Goal: Transaction & Acquisition: Purchase product/service

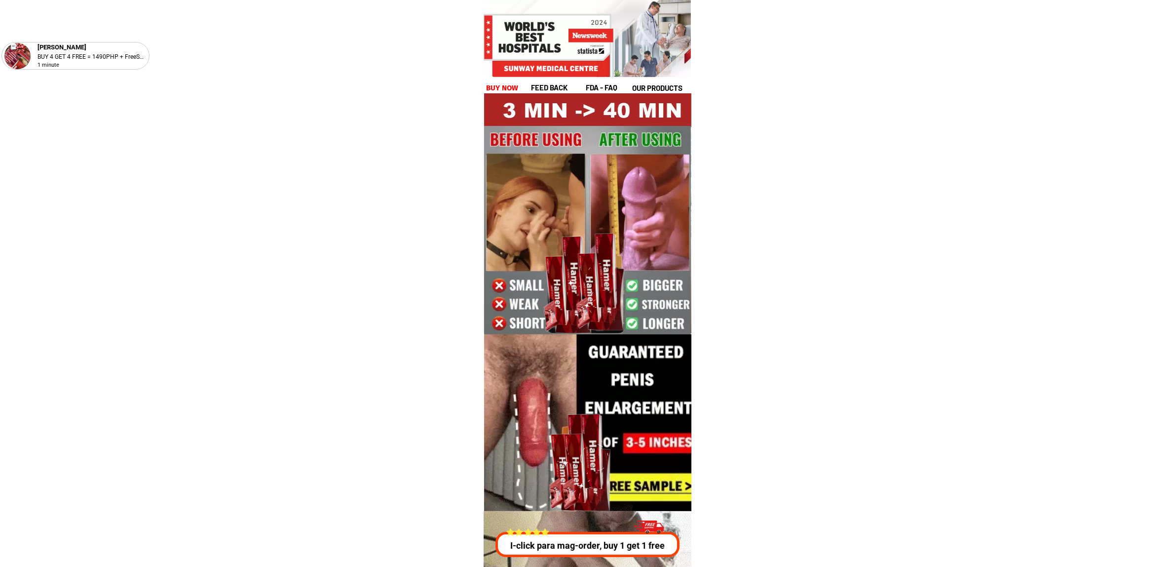
click at [508, 79] on div "[PERSON_NAME] BUY 4 GET 4 FREE = 1490PHP + FreeShip 1 minute feed back fda - FA…" at bounding box center [587, 58] width 207 height 71
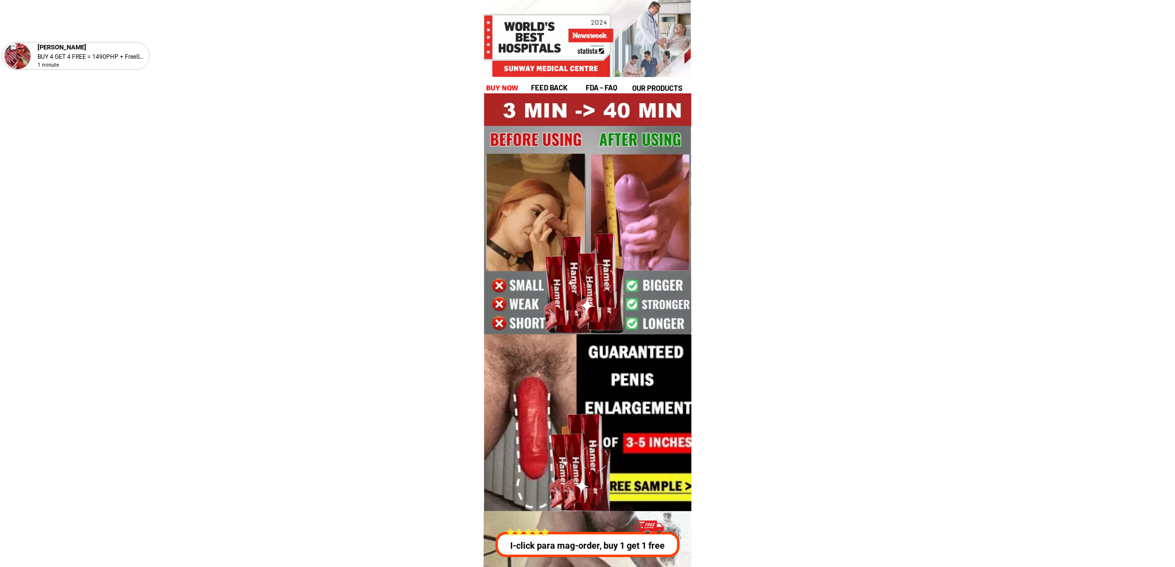
click at [513, 90] on h1 "buy now" at bounding box center [502, 87] width 33 height 11
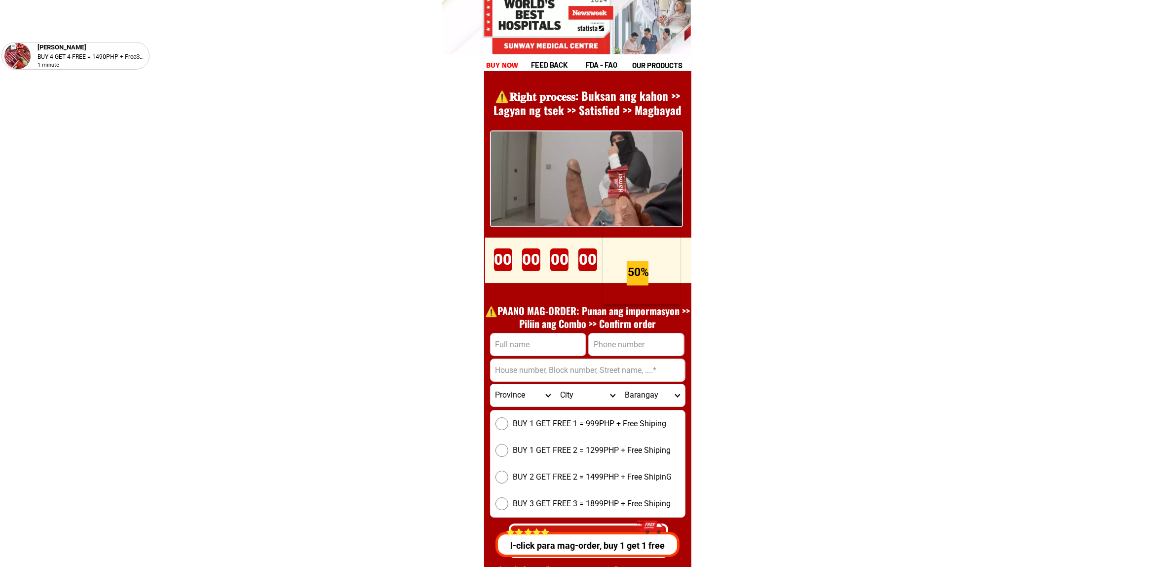
scroll to position [13582, 0]
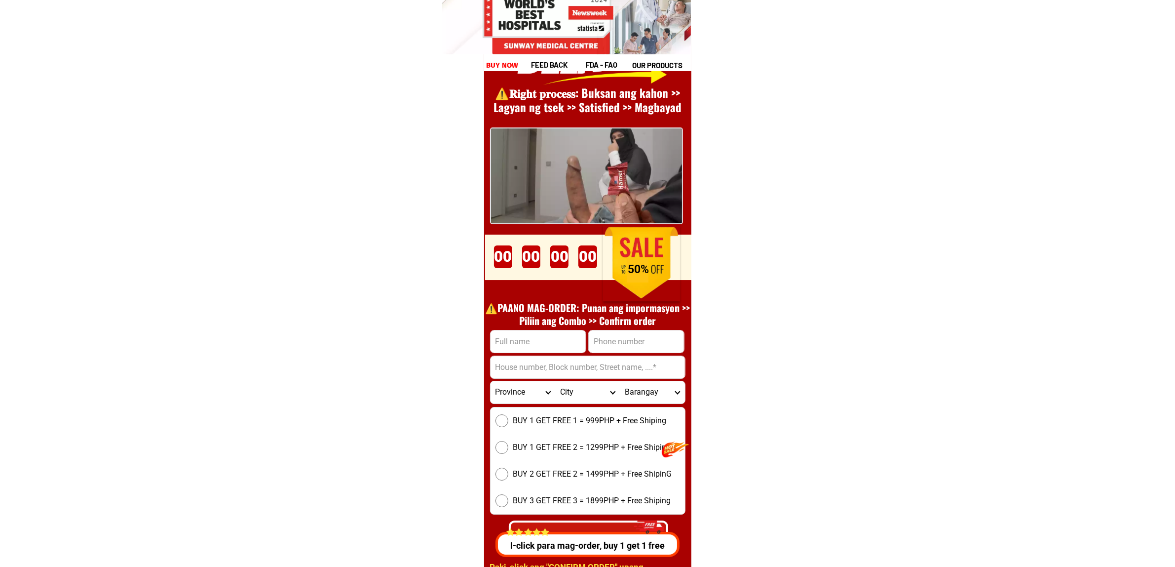
drag, startPoint x: 571, startPoint y: 338, endPoint x: 586, endPoint y: 346, distance: 16.8
click at [571, 338] on input "Input full_name" at bounding box center [538, 341] width 95 height 22
click at [611, 348] on input "Input phone_number" at bounding box center [636, 341] width 95 height 22
paste input "09539740714"
type input "09539740714"
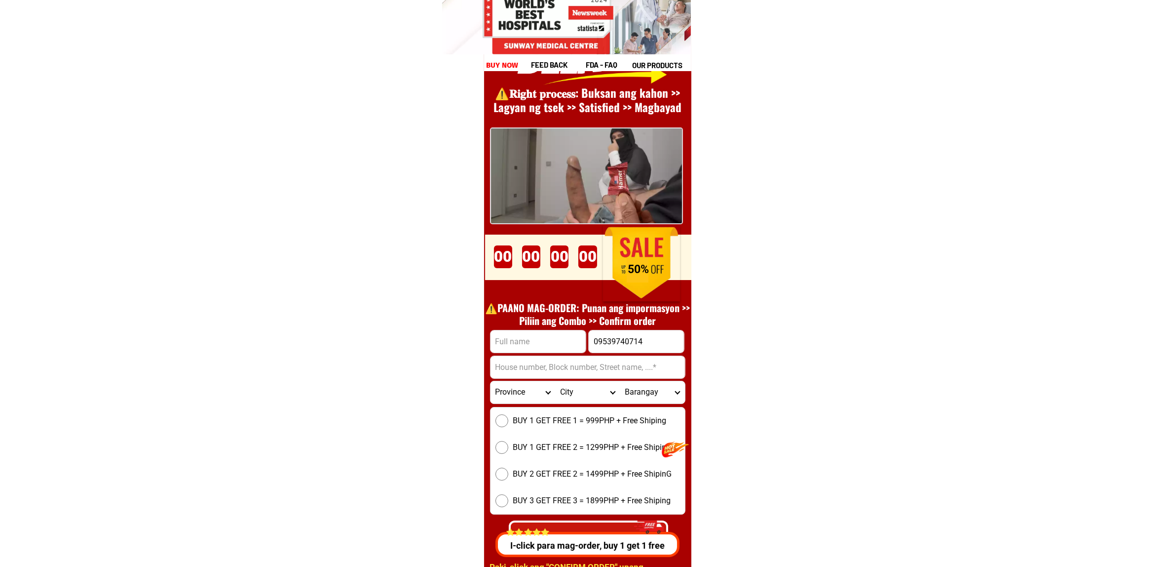
click at [524, 327] on div "⚠️️𝐑𝐢𝐠𝐡𝐭 𝐩𝐫𝐨𝐜𝐞𝐬𝐬: Buksan ang kahon >> Lagyan ng tsek >> Satisfied >> Magbayad P…" at bounding box center [587, 302] width 207 height 603
click at [537, 334] on input "Input full_name" at bounding box center [538, 341] width 95 height 22
paste input "[PERSON_NAME]"
type input "[PERSON_NAME]"
click at [538, 356] on input "Input address" at bounding box center [588, 367] width 194 height 22
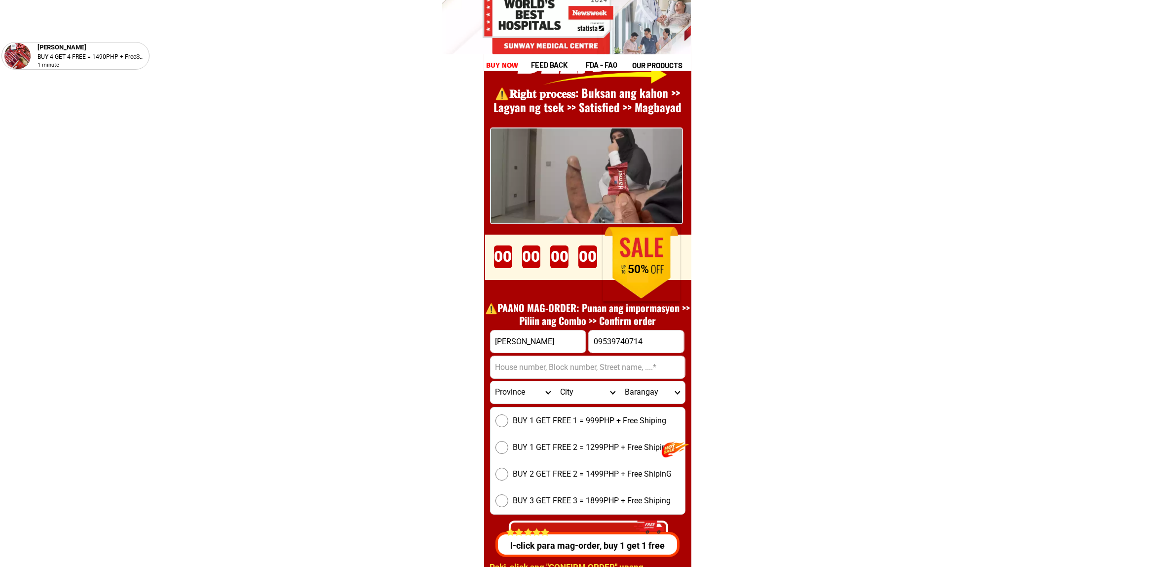
paste input "P-6 Pelar, Mangayon, [GEOGRAPHIC_DATA], [GEOGRAPHIC_DATA]"
type input "P-6 Pelar, Mangayon, [GEOGRAPHIC_DATA], [GEOGRAPHIC_DATA]"
click at [501, 388] on select "Province [GEOGRAPHIC_DATA] [GEOGRAPHIC_DATA][PERSON_NAME][GEOGRAPHIC_DATA][GEOG…" at bounding box center [523, 392] width 65 height 22
select select "63_882"
click at [491, 381] on select "Province [GEOGRAPHIC_DATA] [GEOGRAPHIC_DATA][PERSON_NAME][GEOGRAPHIC_DATA][GEOG…" at bounding box center [523, 392] width 65 height 22
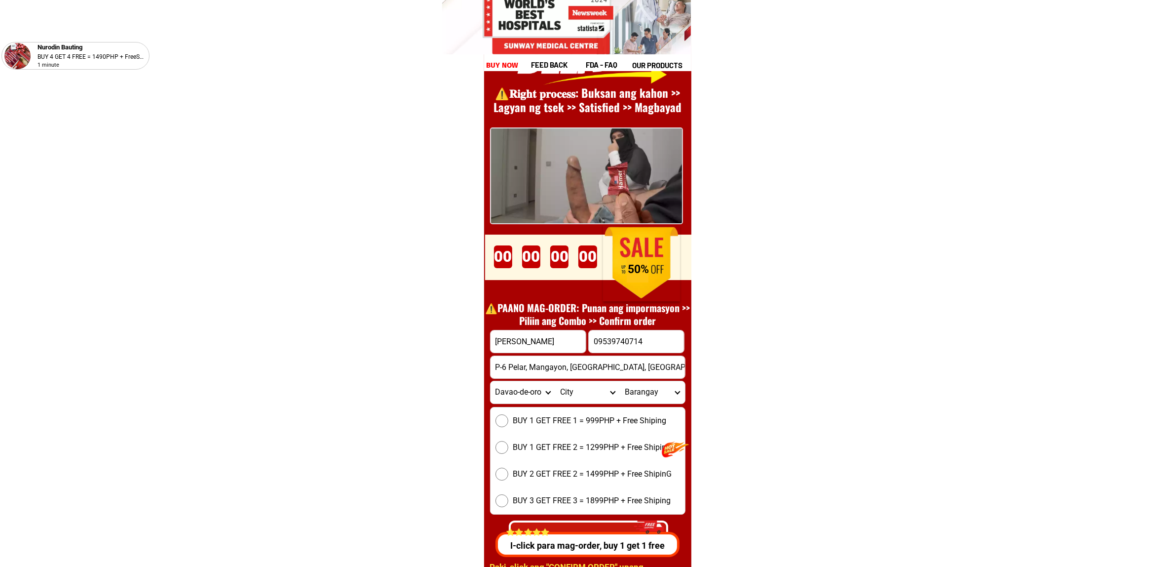
click at [572, 391] on select "City [GEOGRAPHIC_DATA]-DE-ORO-[GEOGRAPHIC_DATA] DAVAO-DE-ORO-[PERSON_NAME] Mawa…" at bounding box center [587, 392] width 65 height 22
click at [585, 400] on select "City [GEOGRAPHIC_DATA]-DE-ORO-[GEOGRAPHIC_DATA] DAVAO-DE-ORO-[PERSON_NAME] Mawa…" at bounding box center [587, 392] width 65 height 22
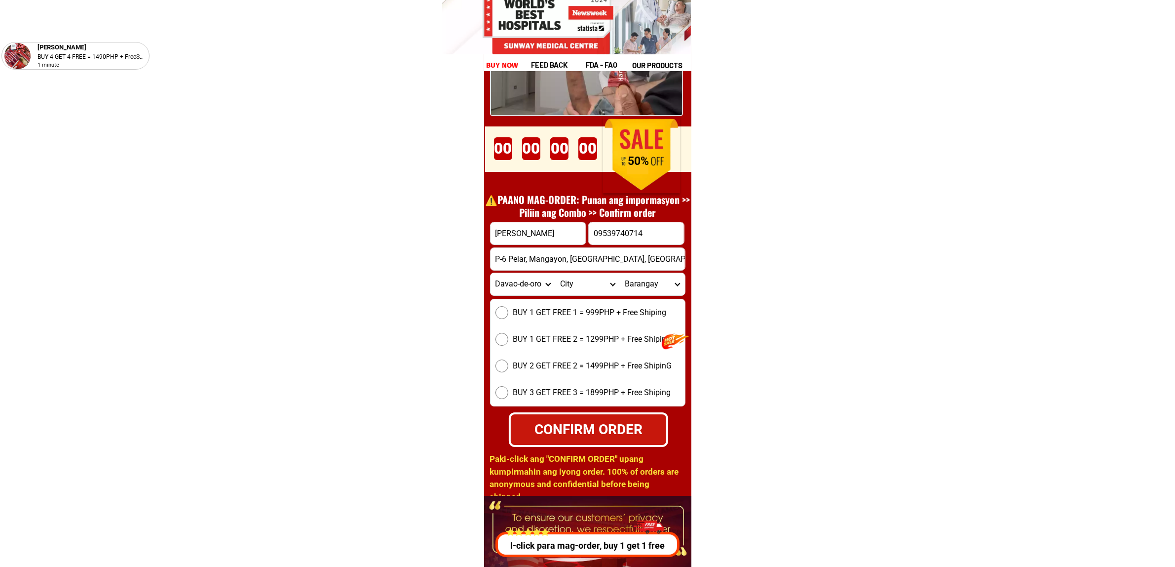
scroll to position [13705, 0]
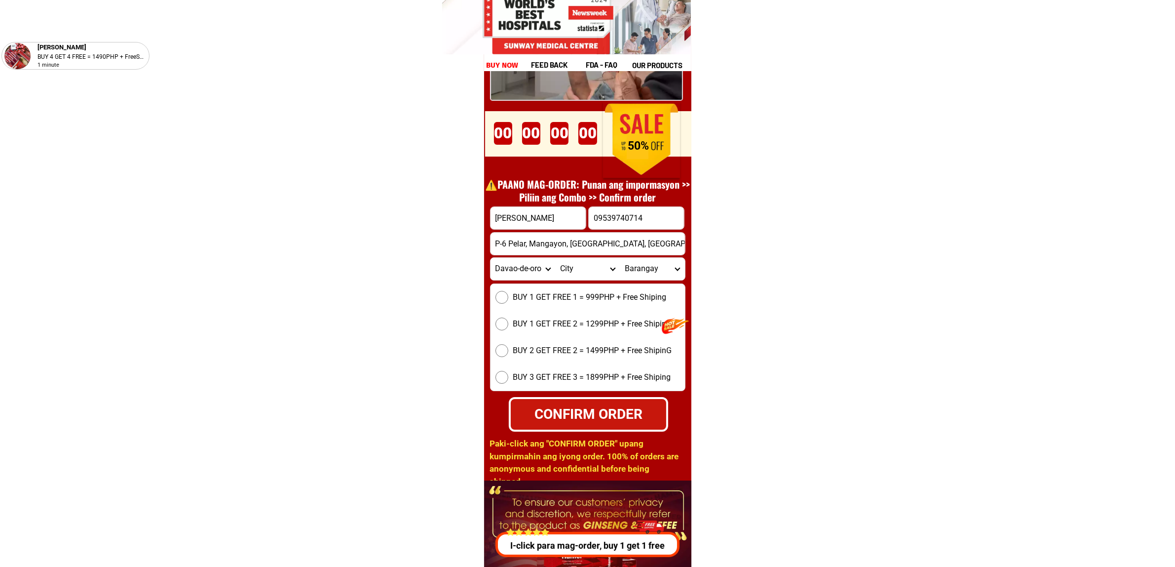
click at [600, 302] on span "BUY 1 GET FREE 1 = 999PHP + Free Shiping" at bounding box center [589, 297] width 153 height 12
click at [508, 302] on input "BUY 1 GET FREE 1 = 999PHP + Free Shiping" at bounding box center [502, 297] width 13 height 13
click at [621, 422] on div "CONFIRM ORDER" at bounding box center [588, 413] width 156 height 21
radio input "true"
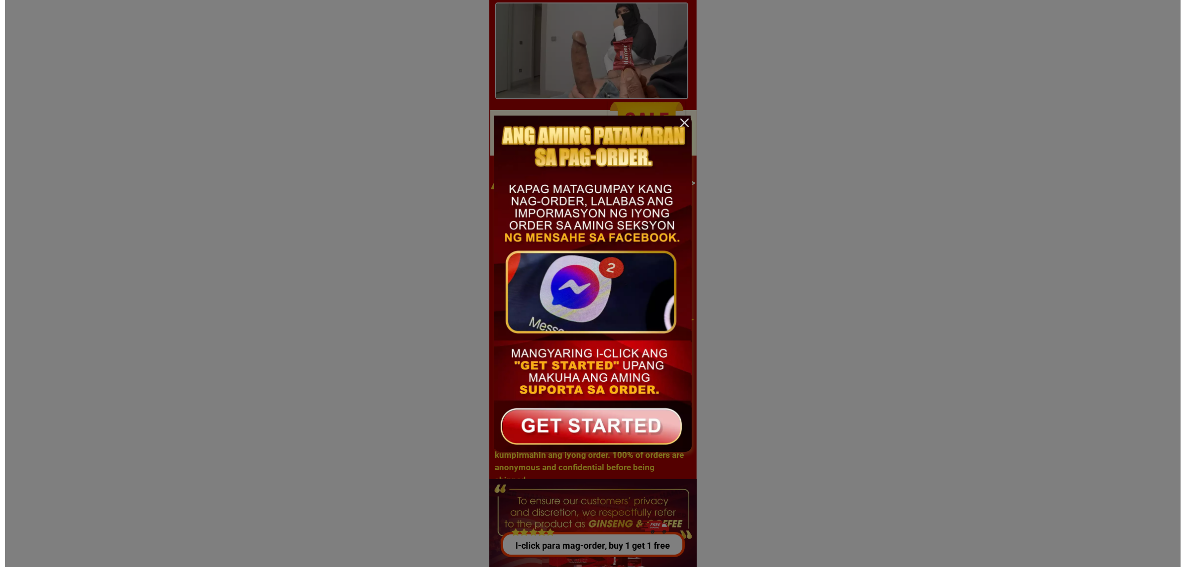
scroll to position [0, 0]
